Goal: Task Accomplishment & Management: Use online tool/utility

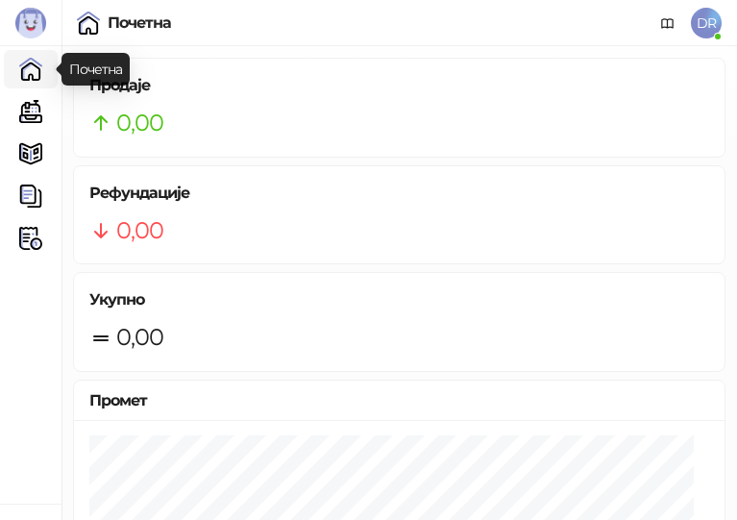
click at [38, 80] on link "Почетна" at bounding box center [31, 69] width 38 height 38
click at [37, 104] on link "Каса" at bounding box center [31, 111] width 38 height 38
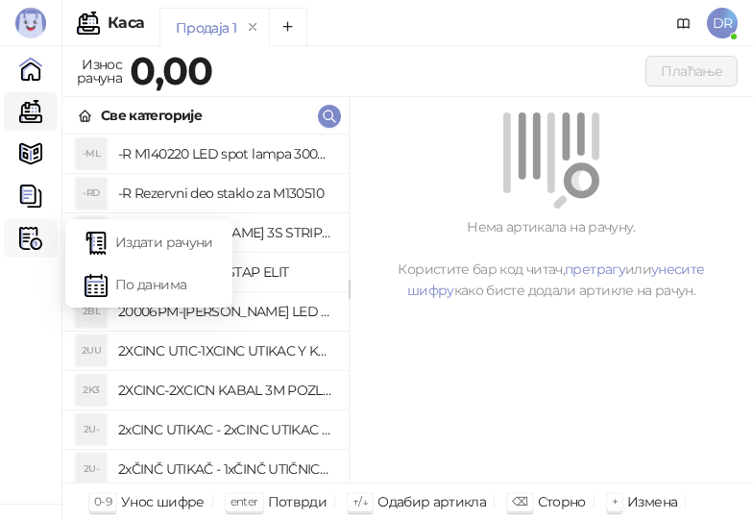
click at [27, 235] on img at bounding box center [30, 238] width 23 height 23
click at [182, 245] on link "Издати рачуни" at bounding box center [149, 242] width 129 height 38
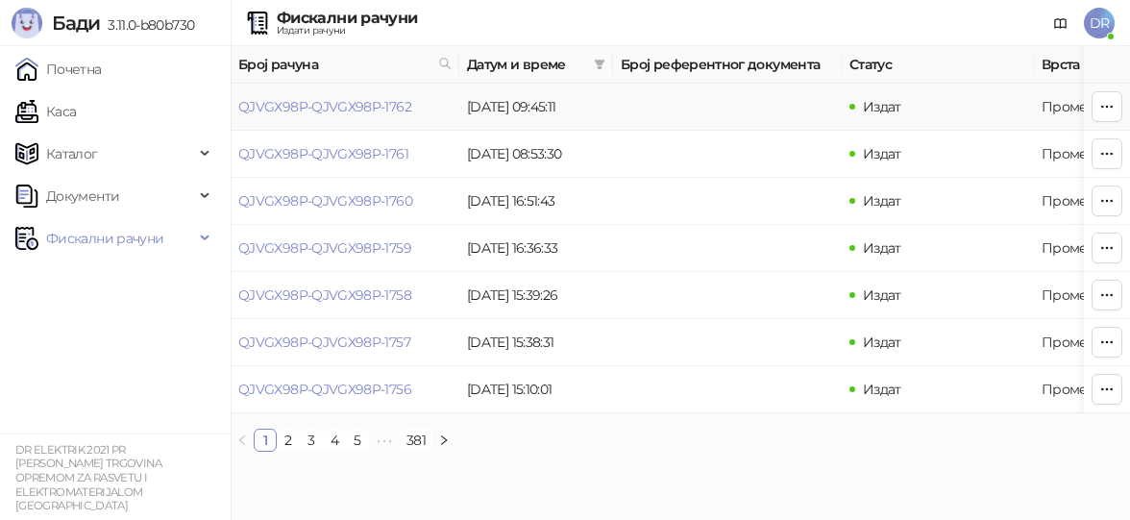
click at [736, 109] on td "Издат" at bounding box center [938, 107] width 192 height 47
click at [736, 102] on icon "button" at bounding box center [1106, 106] width 15 height 15
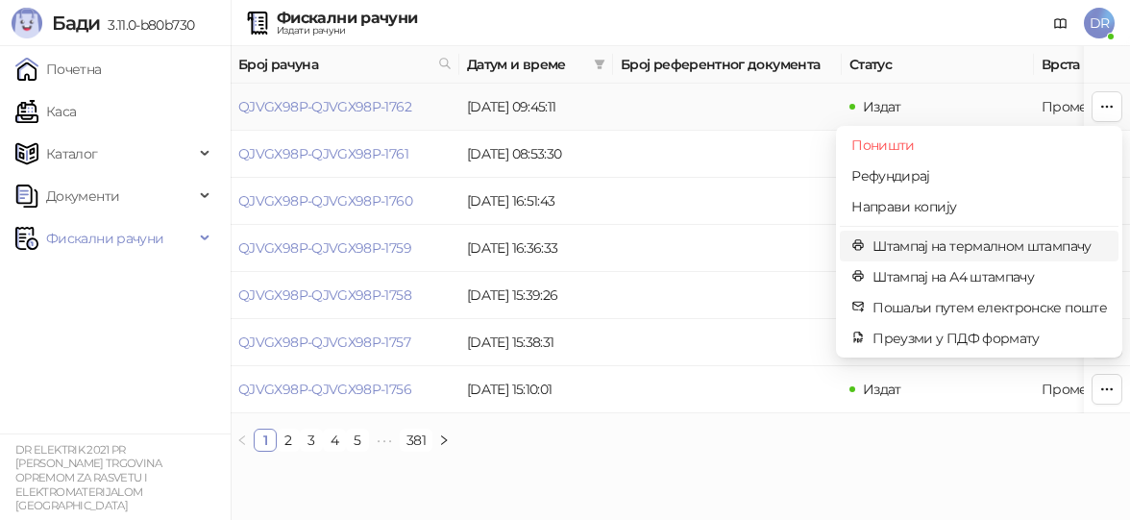
click at [736, 252] on span "Штампај на термалном штампачу" at bounding box center [990, 245] width 234 height 21
